Goal: Task Accomplishment & Management: Use online tool/utility

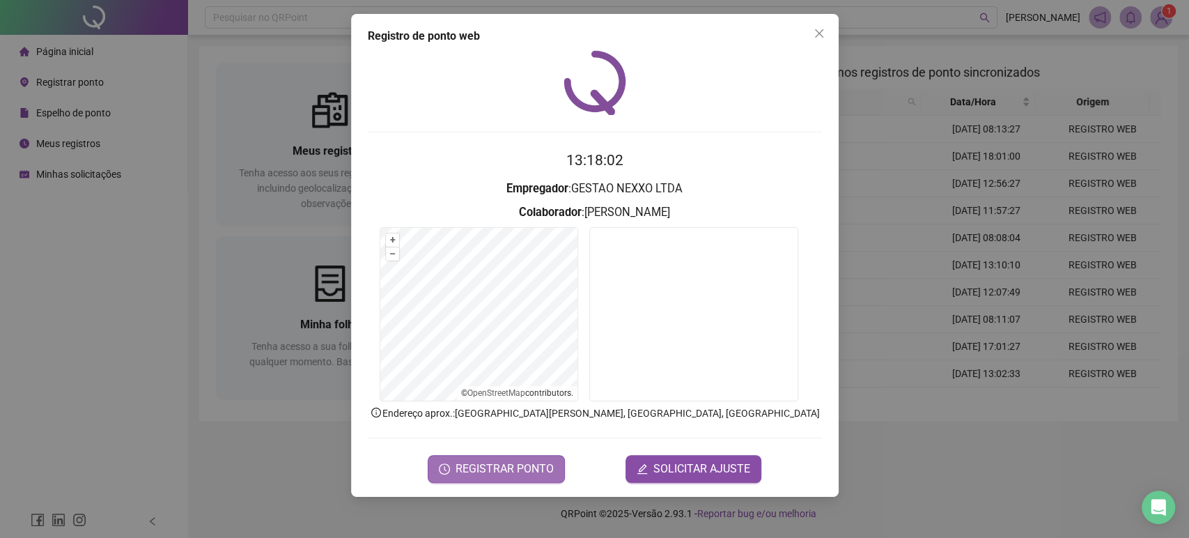
click at [524, 473] on span "REGISTRAR PONTO" at bounding box center [504, 468] width 98 height 17
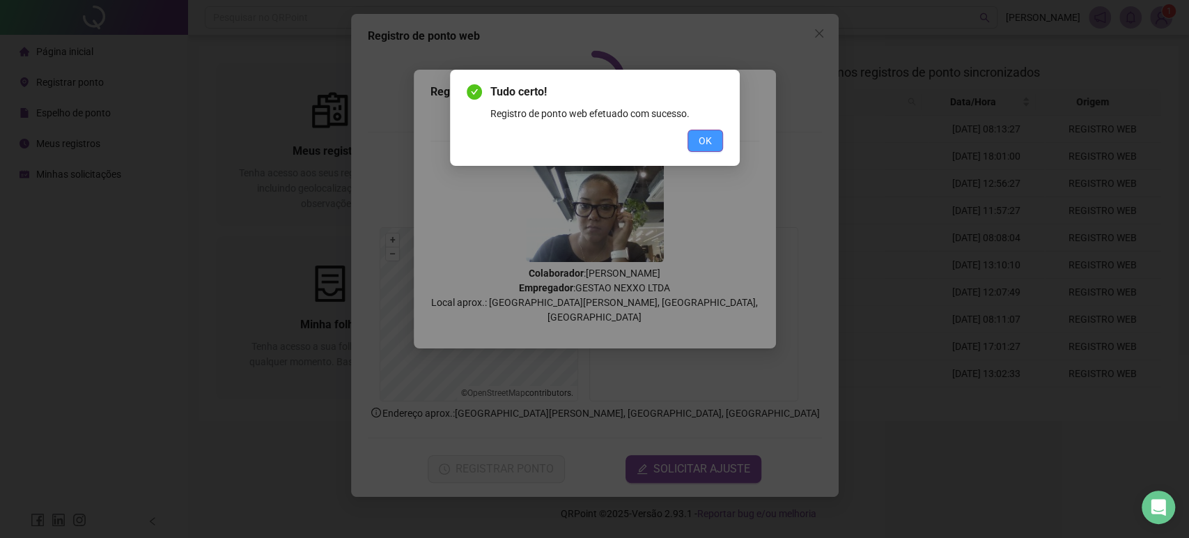
click at [703, 150] on button "OK" at bounding box center [705, 141] width 36 height 22
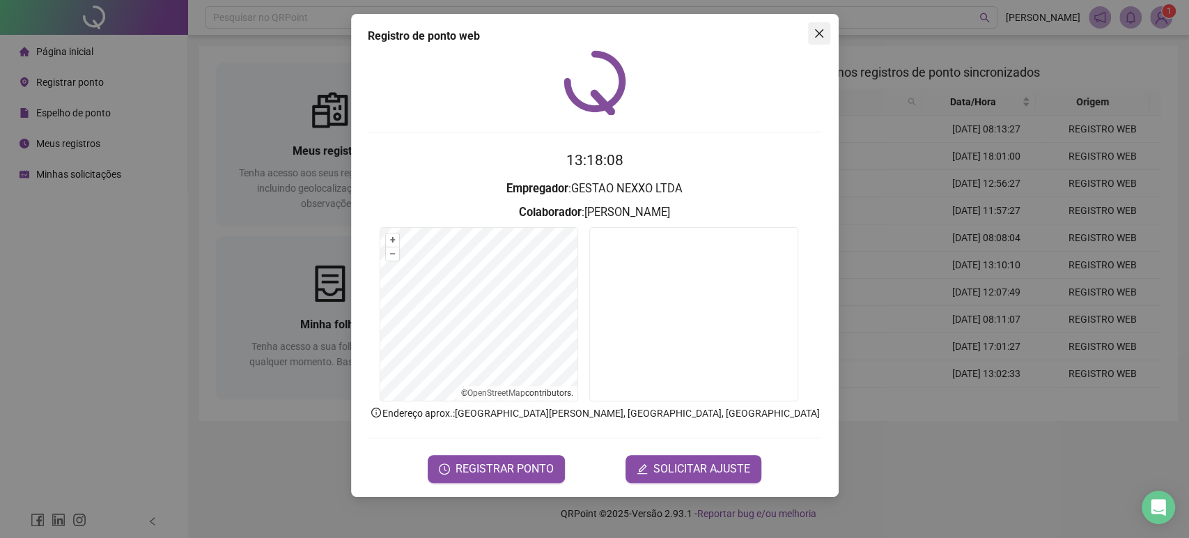
click at [815, 29] on icon "close" at bounding box center [818, 33] width 11 height 11
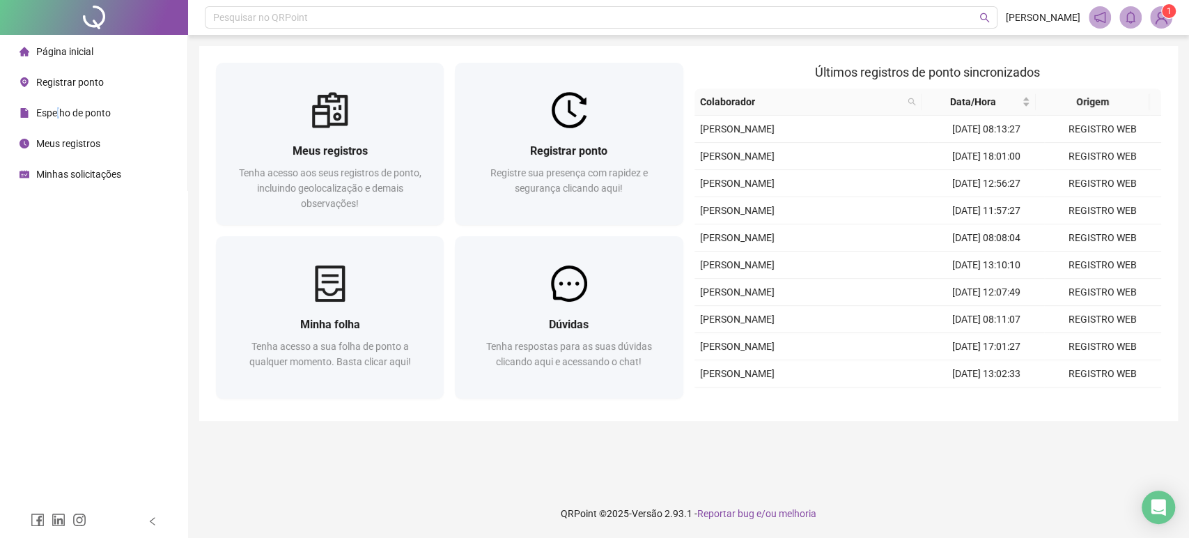
click at [57, 109] on span "Espelho de ponto" at bounding box center [73, 112] width 75 height 11
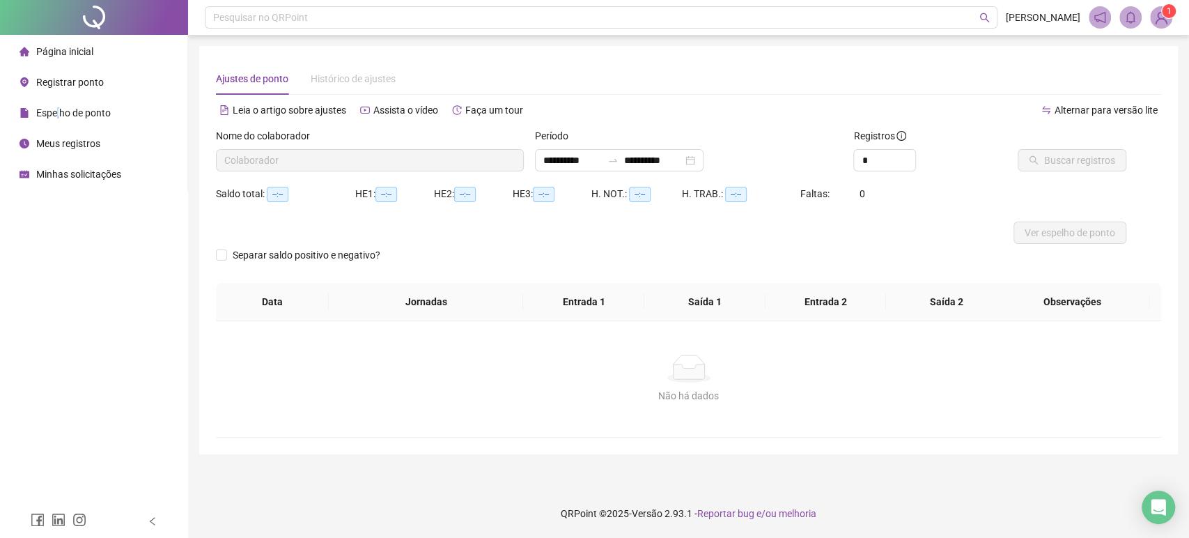
type input "**********"
click at [1054, 239] on span "Ver espelho de ponto" at bounding box center [1069, 232] width 91 height 15
